Goal: Task Accomplishment & Management: Use online tool/utility

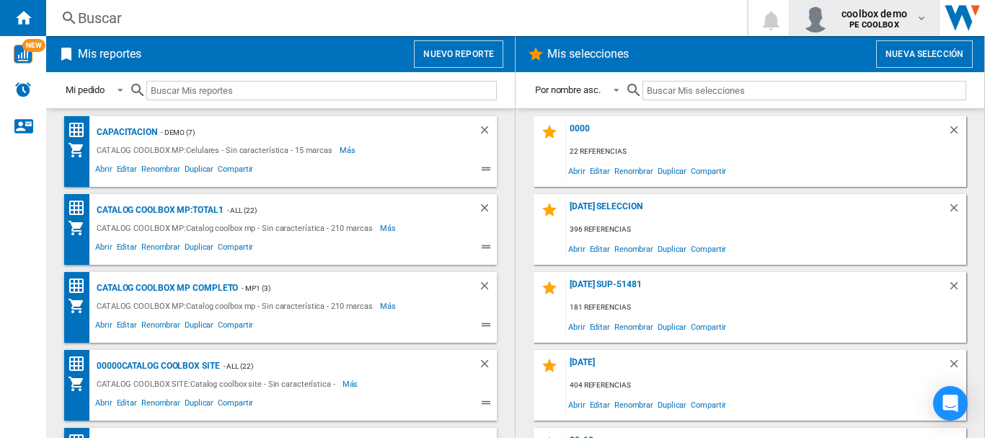
click at [886, 22] on b "PE COOLBOX" at bounding box center [873, 24] width 49 height 9
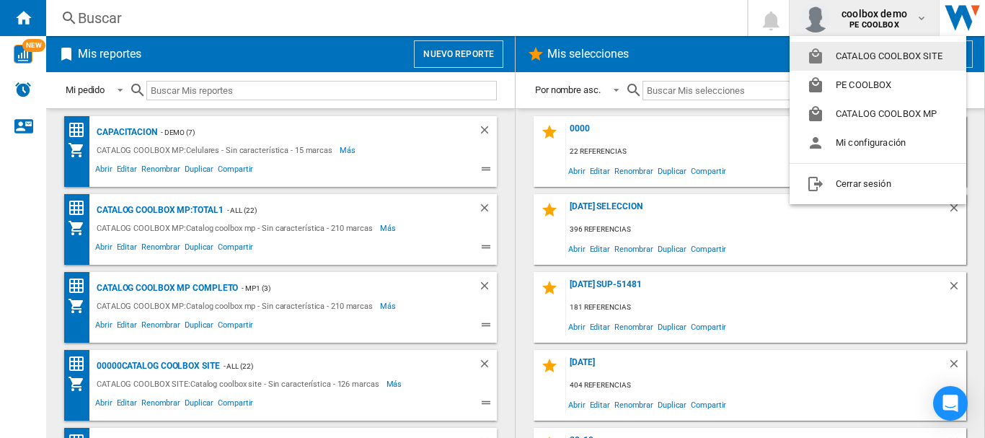
click at [875, 53] on button "CATALOG COOLBOX SITE" at bounding box center [878, 56] width 177 height 29
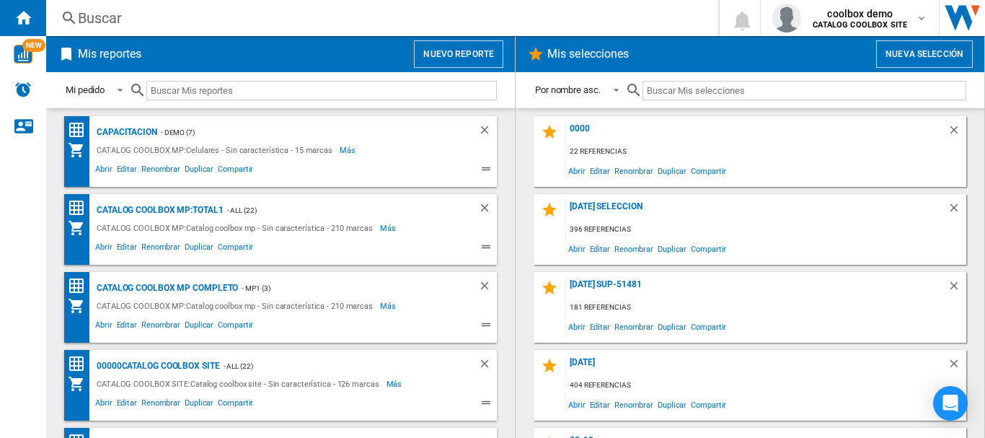
click at [486, 58] on button "Nuevo reporte" at bounding box center [458, 53] width 89 height 27
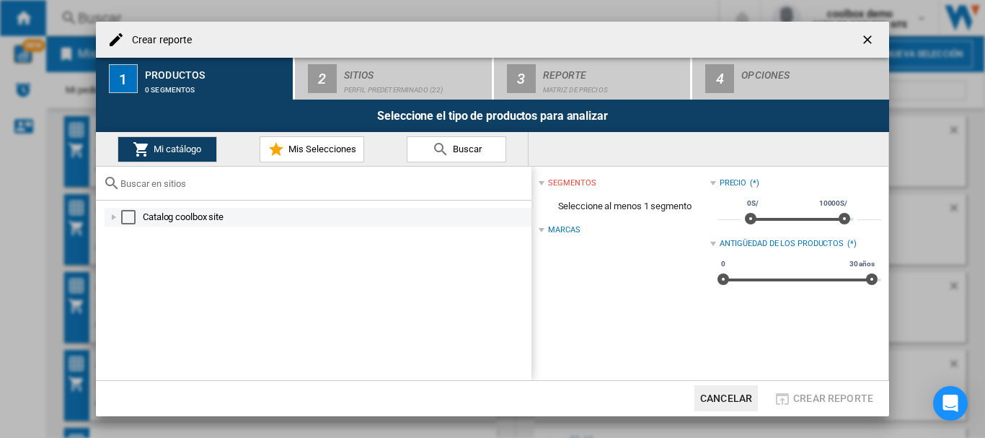
click at [123, 215] on div "Select" at bounding box center [128, 217] width 14 height 14
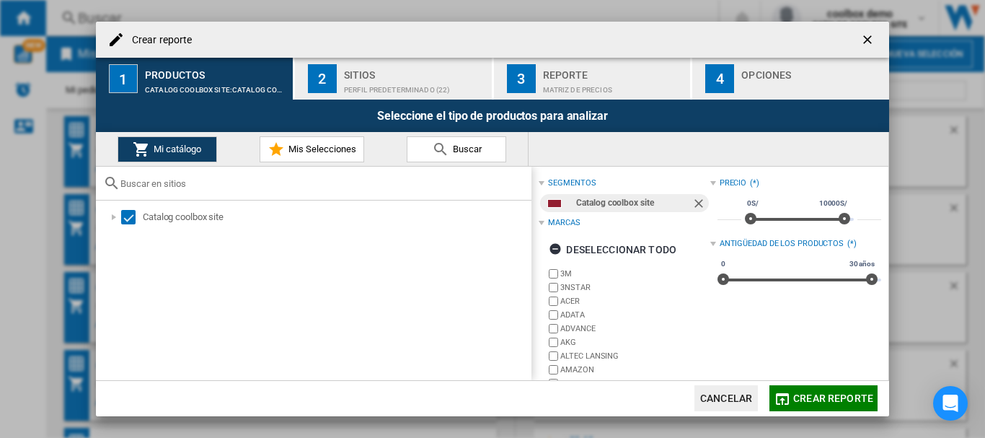
click at [396, 74] on div "Sitios" at bounding box center [415, 70] width 142 height 15
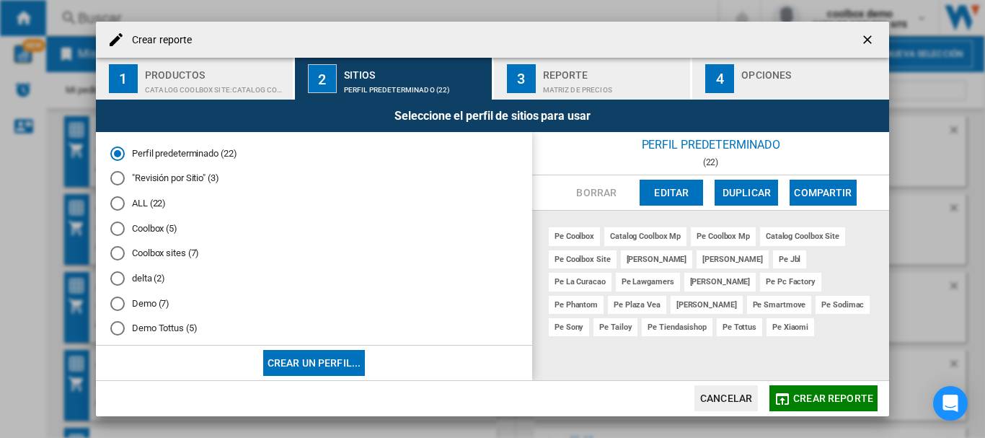
click at [115, 224] on div "Coolbox (5)" at bounding box center [117, 228] width 14 height 14
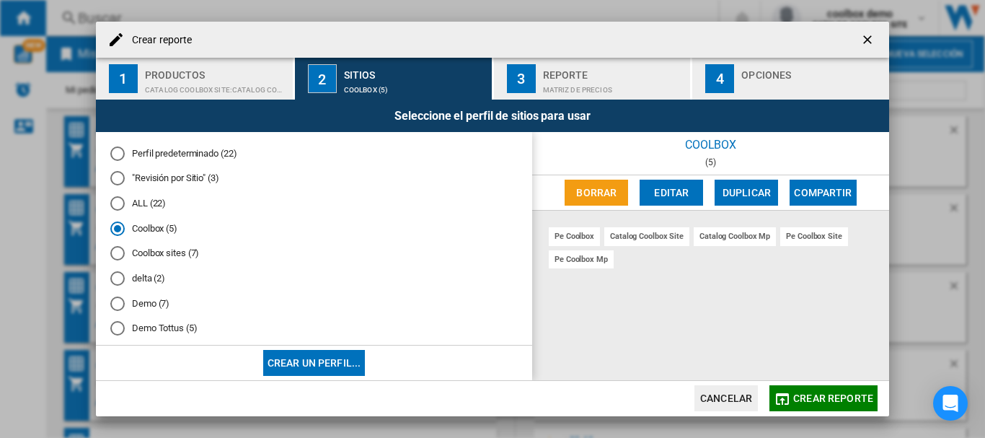
click at [808, 392] on button "Crear reporte" at bounding box center [823, 398] width 108 height 26
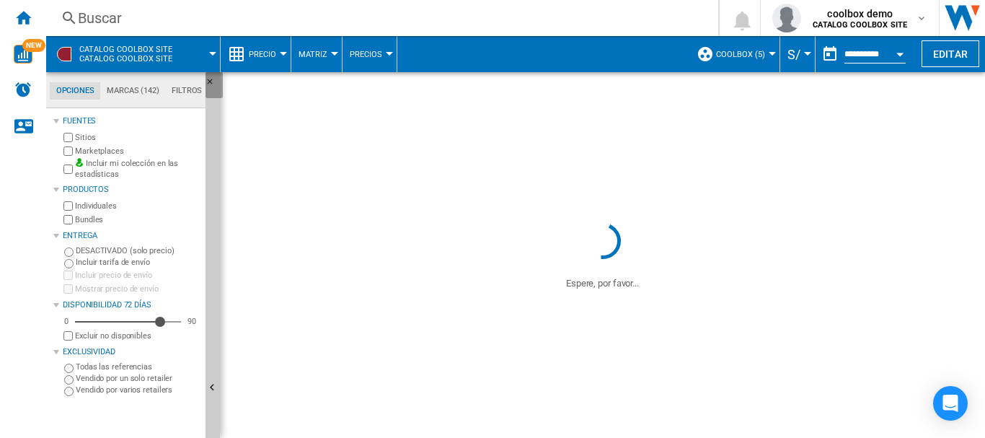
click at [207, 81] on ng-md-icon "Ocultar" at bounding box center [214, 85] width 17 height 17
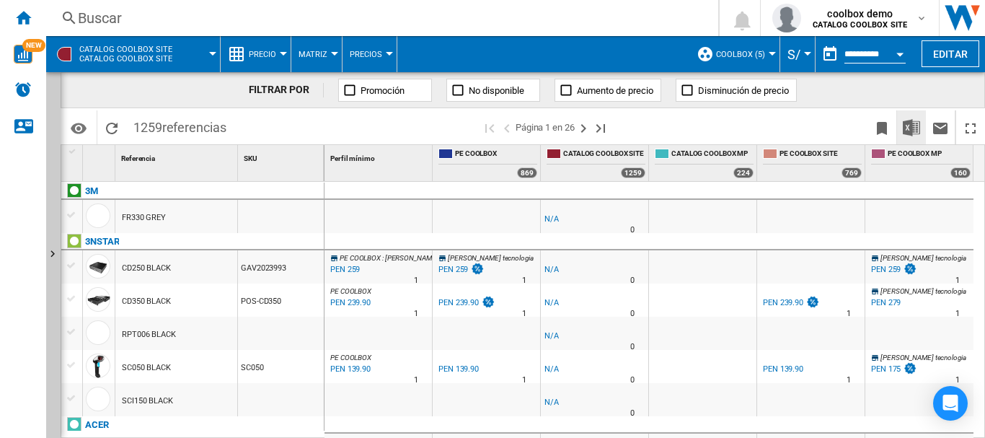
click at [911, 125] on img "Descargar en Excel" at bounding box center [911, 127] width 17 height 17
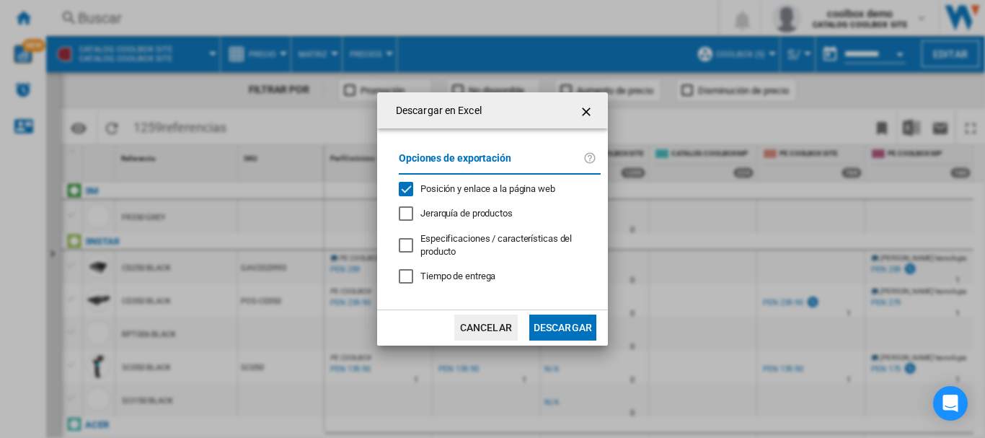
click at [509, 189] on span "Posición y enlace a la página web" at bounding box center [487, 188] width 135 height 11
click at [563, 324] on button "Descargar" at bounding box center [562, 327] width 67 height 26
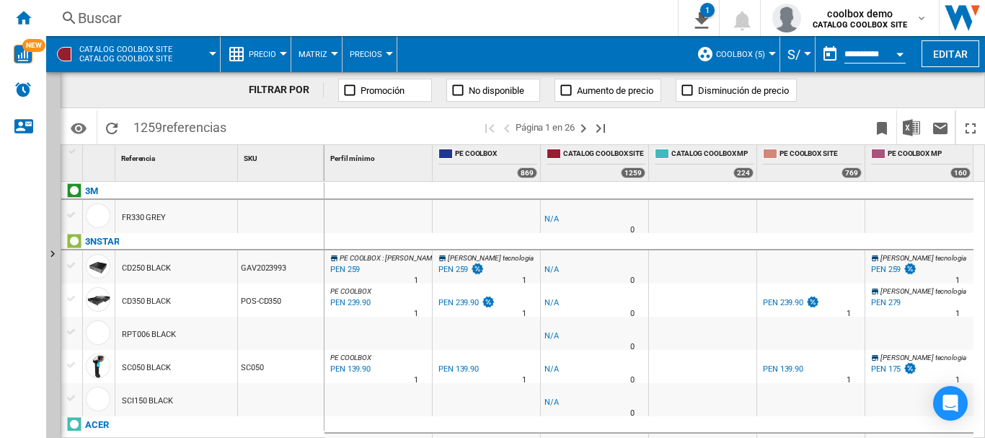
click at [160, 61] on span "CATALOG COOLBOX SITE Catalog coolbox site" at bounding box center [125, 54] width 93 height 19
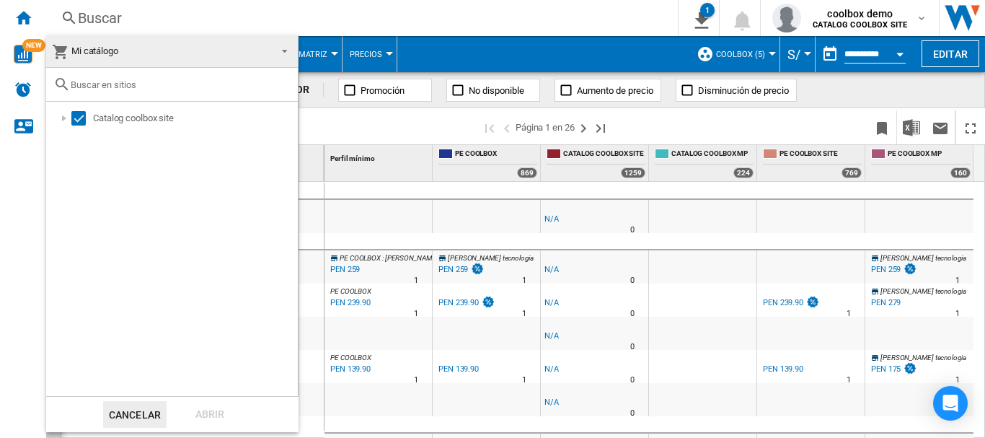
click at [135, 51] on span "Mi catálogo" at bounding box center [160, 51] width 217 height 20
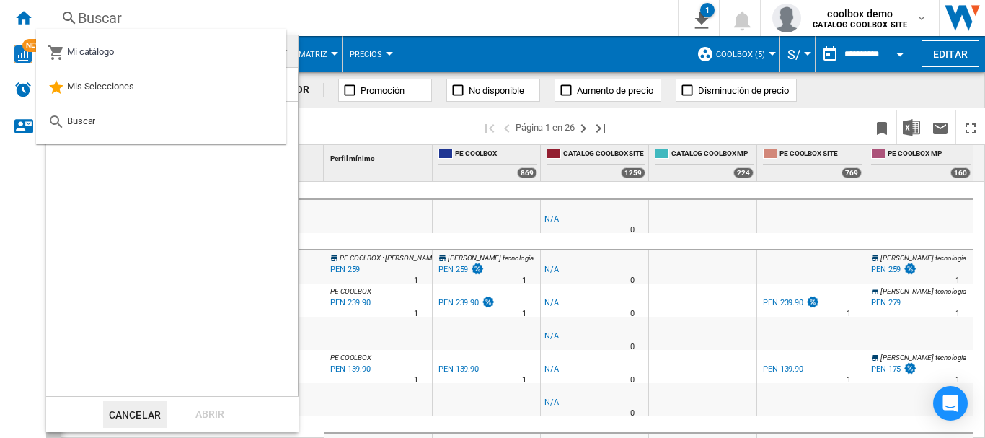
click at [454, 47] on md-backdrop at bounding box center [492, 219] width 985 height 438
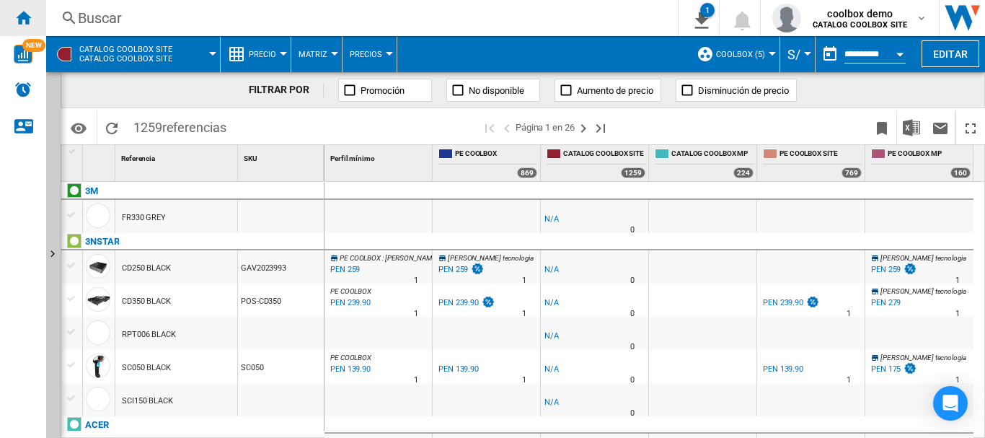
click at [20, 20] on ng-md-icon "Inicio" at bounding box center [22, 17] width 17 height 17
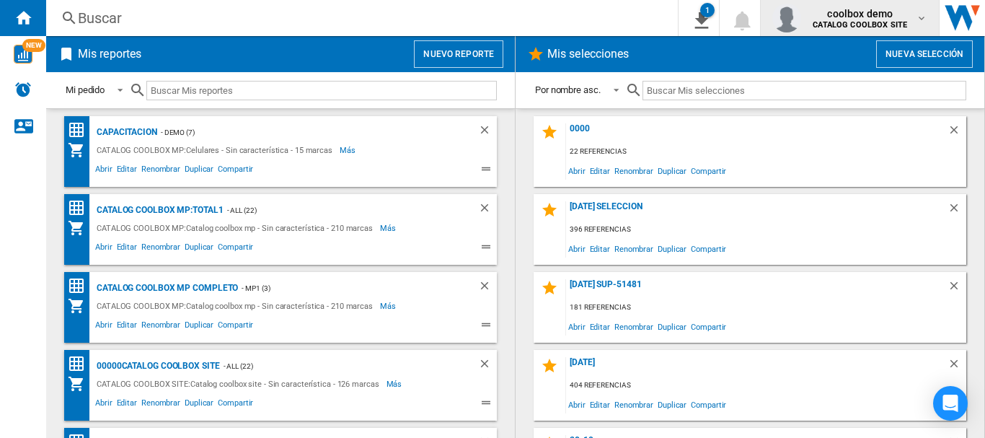
click at [840, 14] on span "coolbox demo" at bounding box center [860, 13] width 94 height 14
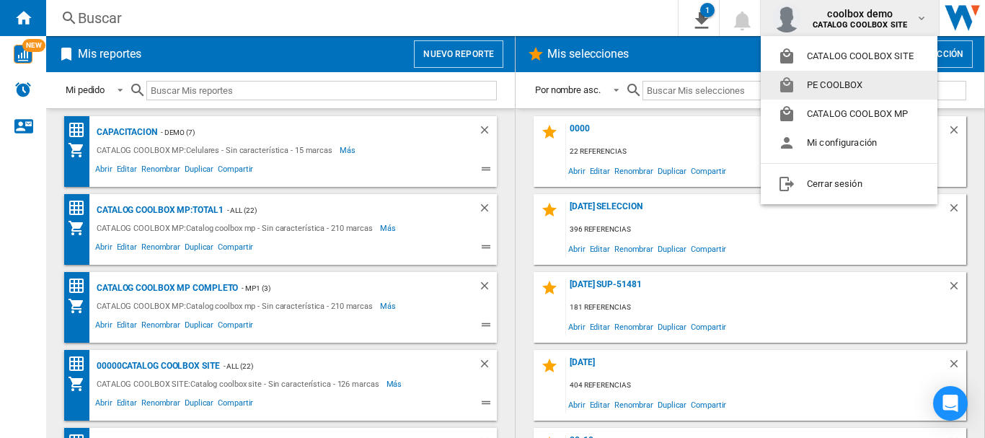
click at [824, 87] on button "PE COOLBOX" at bounding box center [849, 85] width 177 height 29
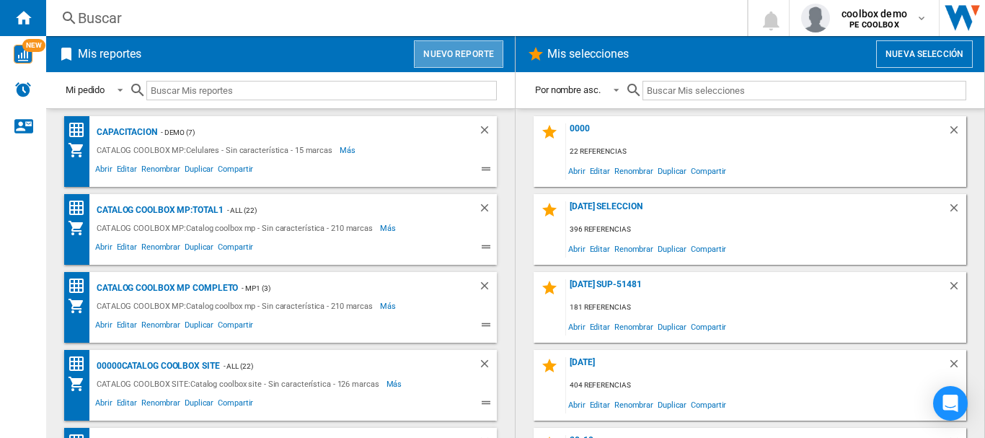
click at [467, 61] on button "Nuevo reporte" at bounding box center [458, 53] width 89 height 27
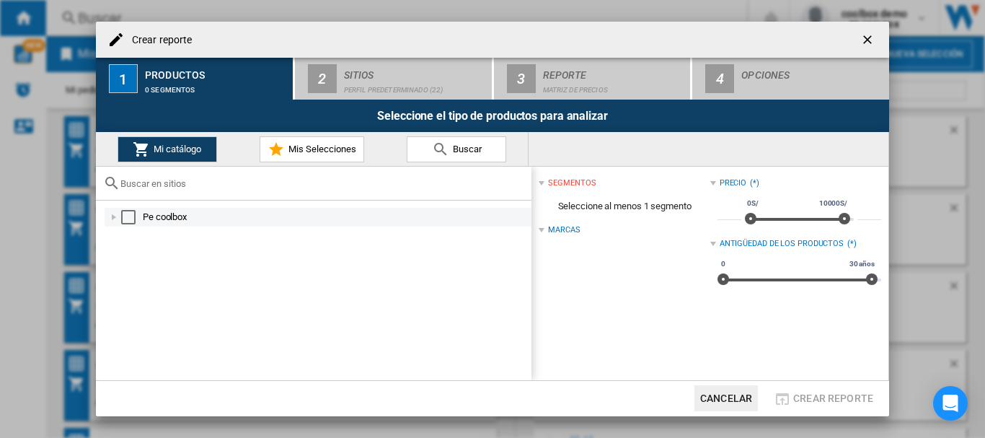
click at [123, 211] on div "Select" at bounding box center [128, 217] width 14 height 14
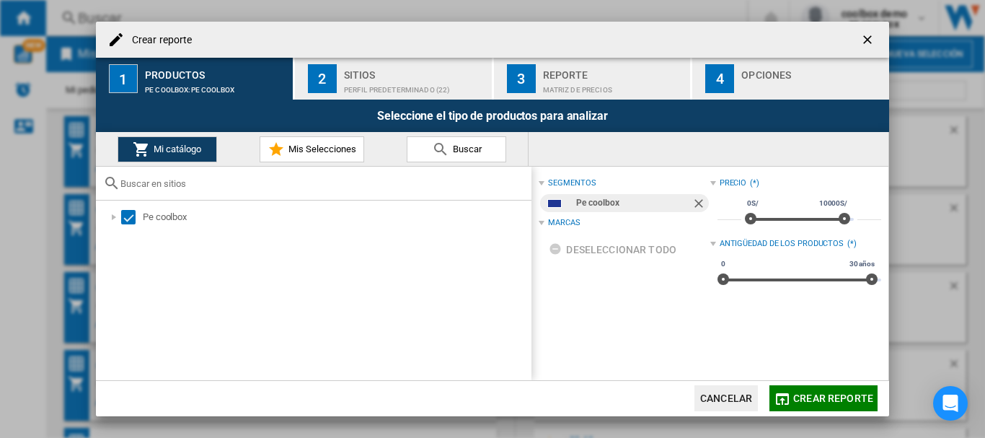
click at [337, 91] on button "2 Sitios Perfil predeterminado (22)" at bounding box center [394, 79] width 198 height 42
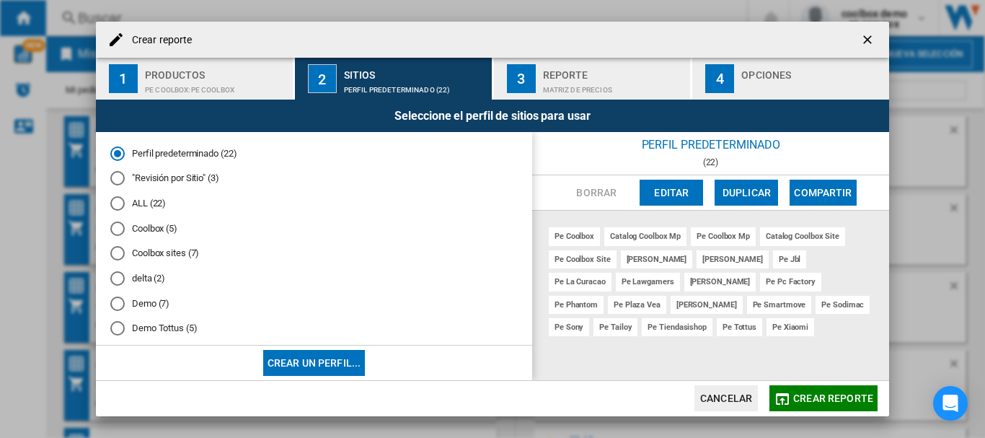
click at [143, 222] on md-radio-button "Coolbox (5)" at bounding box center [313, 228] width 407 height 14
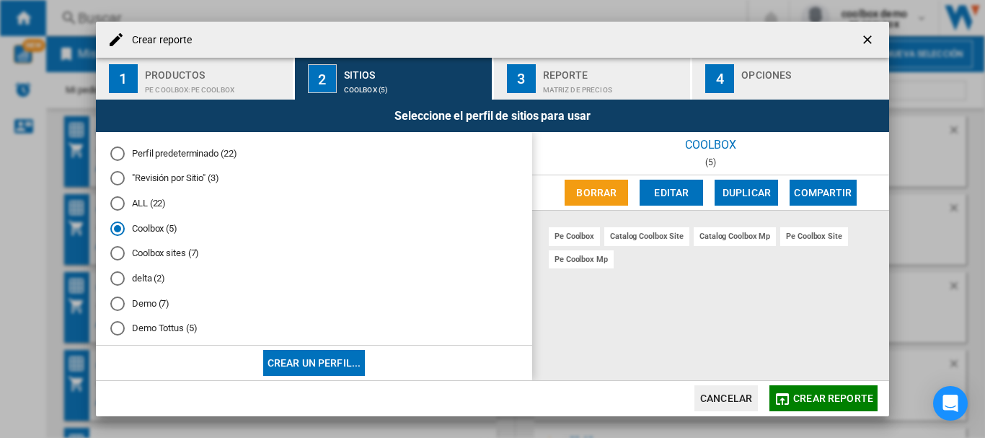
click at [826, 386] on button "Crear reporte" at bounding box center [823, 398] width 108 height 26
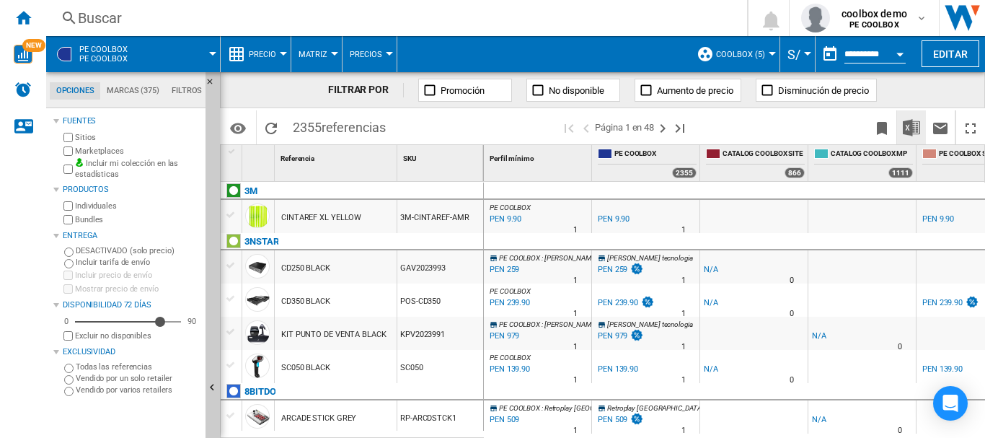
click at [910, 129] on img "Descargar en Excel" at bounding box center [911, 127] width 17 height 17
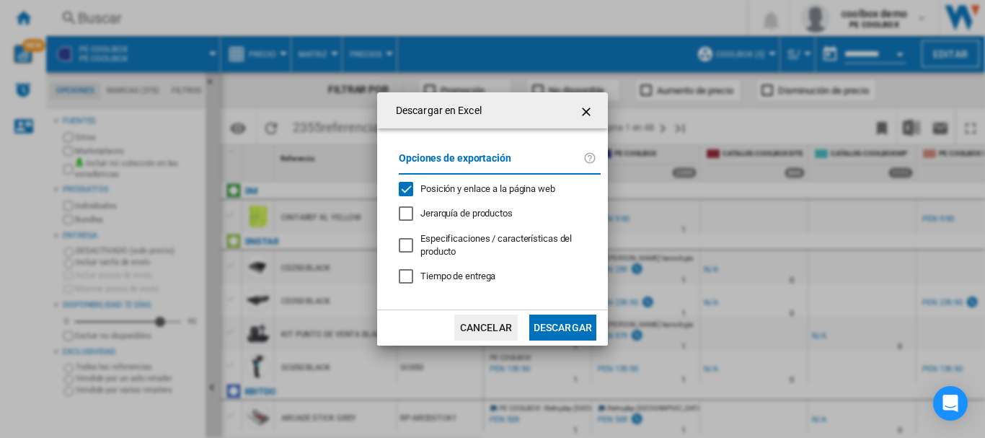
click at [583, 331] on button "Descargar" at bounding box center [562, 327] width 67 height 26
